Goal: Find specific page/section: Find specific page/section

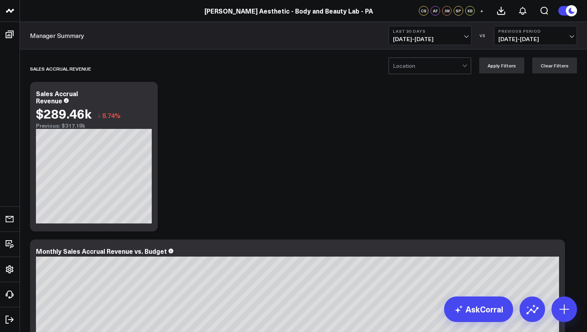
click at [465, 40] on span "[DATE] - [DATE]" at bounding box center [430, 39] width 74 height 6
click at [570, 38] on span "[DATE] - [DATE]" at bounding box center [535, 39] width 74 height 6
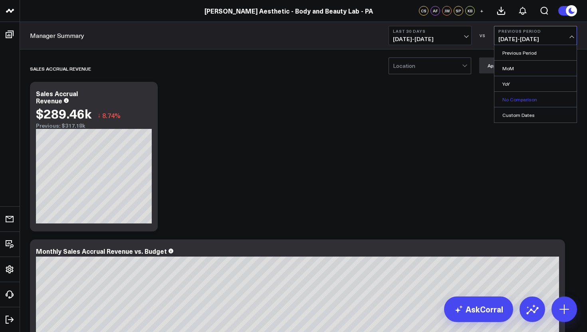
click at [524, 105] on link "No Comparison" at bounding box center [535, 99] width 82 height 15
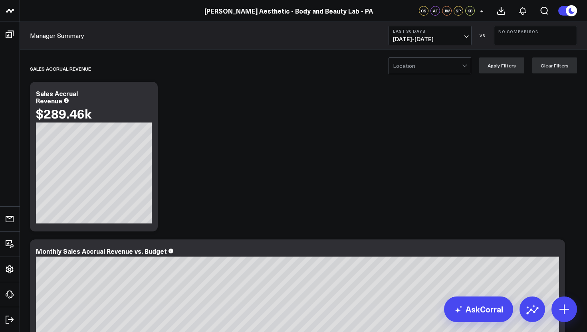
click at [465, 42] on span "[DATE] - [DATE]" at bounding box center [430, 39] width 74 height 6
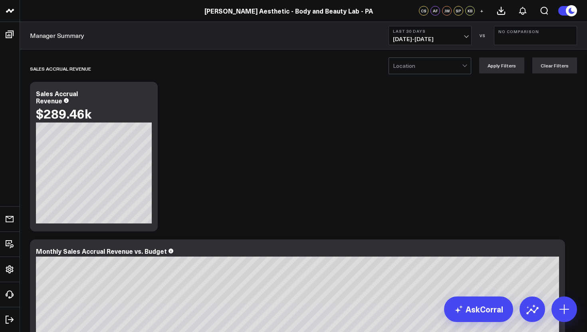
click at [59, 34] on link "Manager Summary" at bounding box center [57, 35] width 54 height 9
click at [47, 37] on link "Manager Summary" at bounding box center [57, 35] width 54 height 9
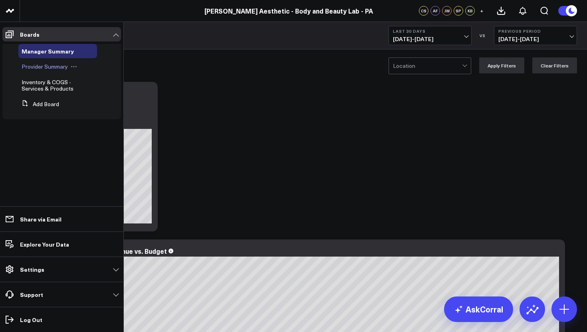
click at [40, 68] on span "Provider Summary" at bounding box center [45, 67] width 46 height 8
